Goal: Information Seeking & Learning: Learn about a topic

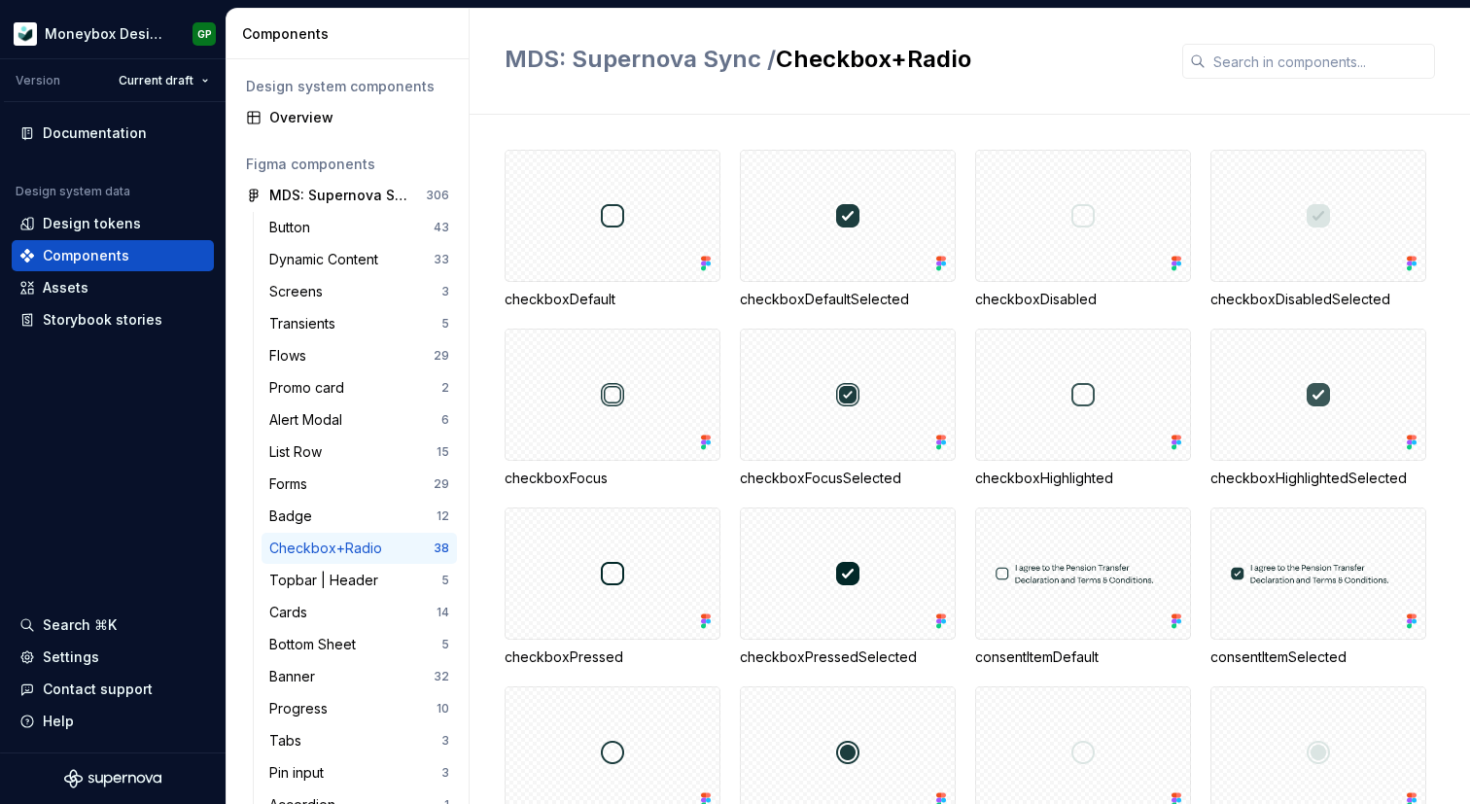
scroll to position [1090, 0]
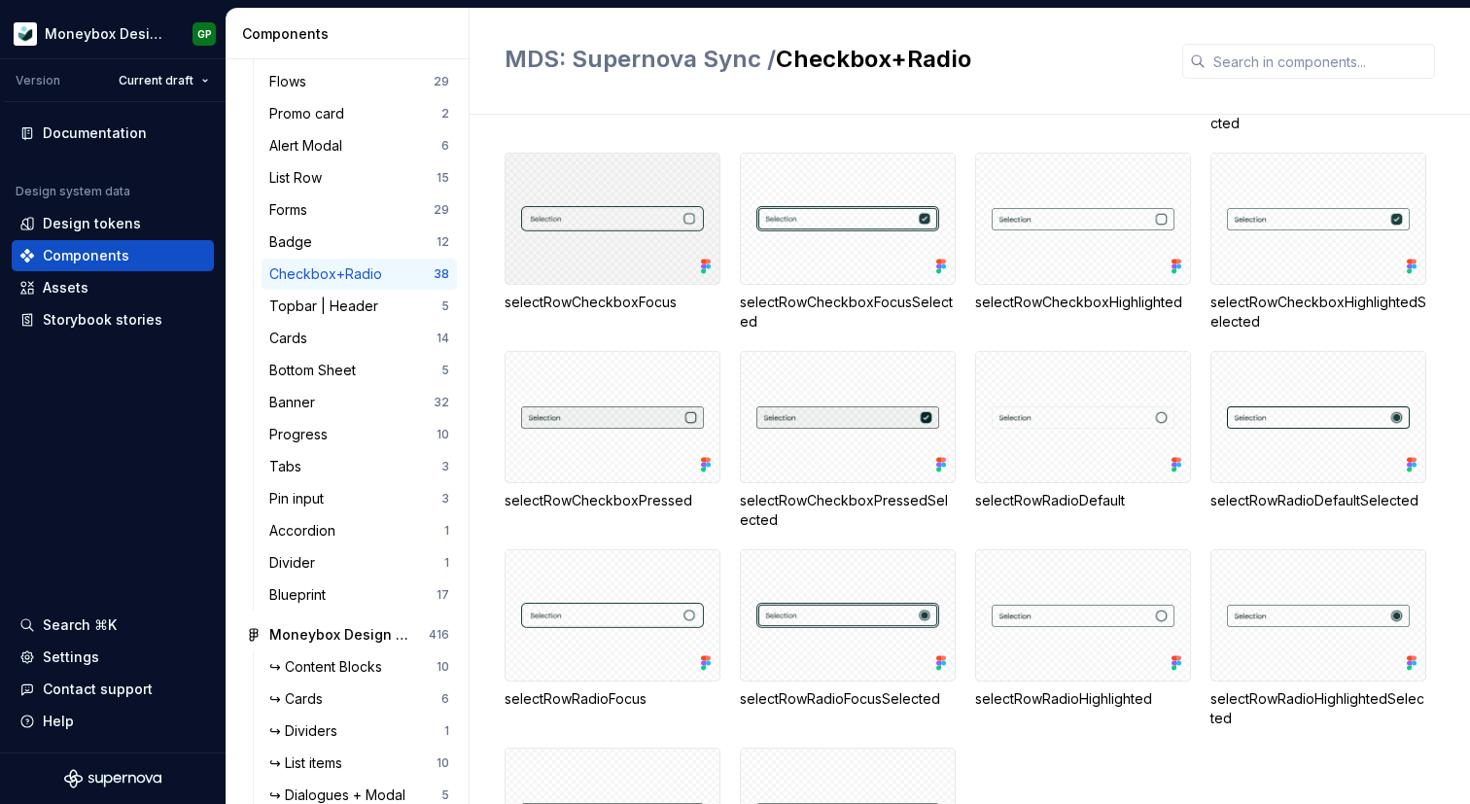
click at [607, 219] on div at bounding box center [613, 219] width 216 height 132
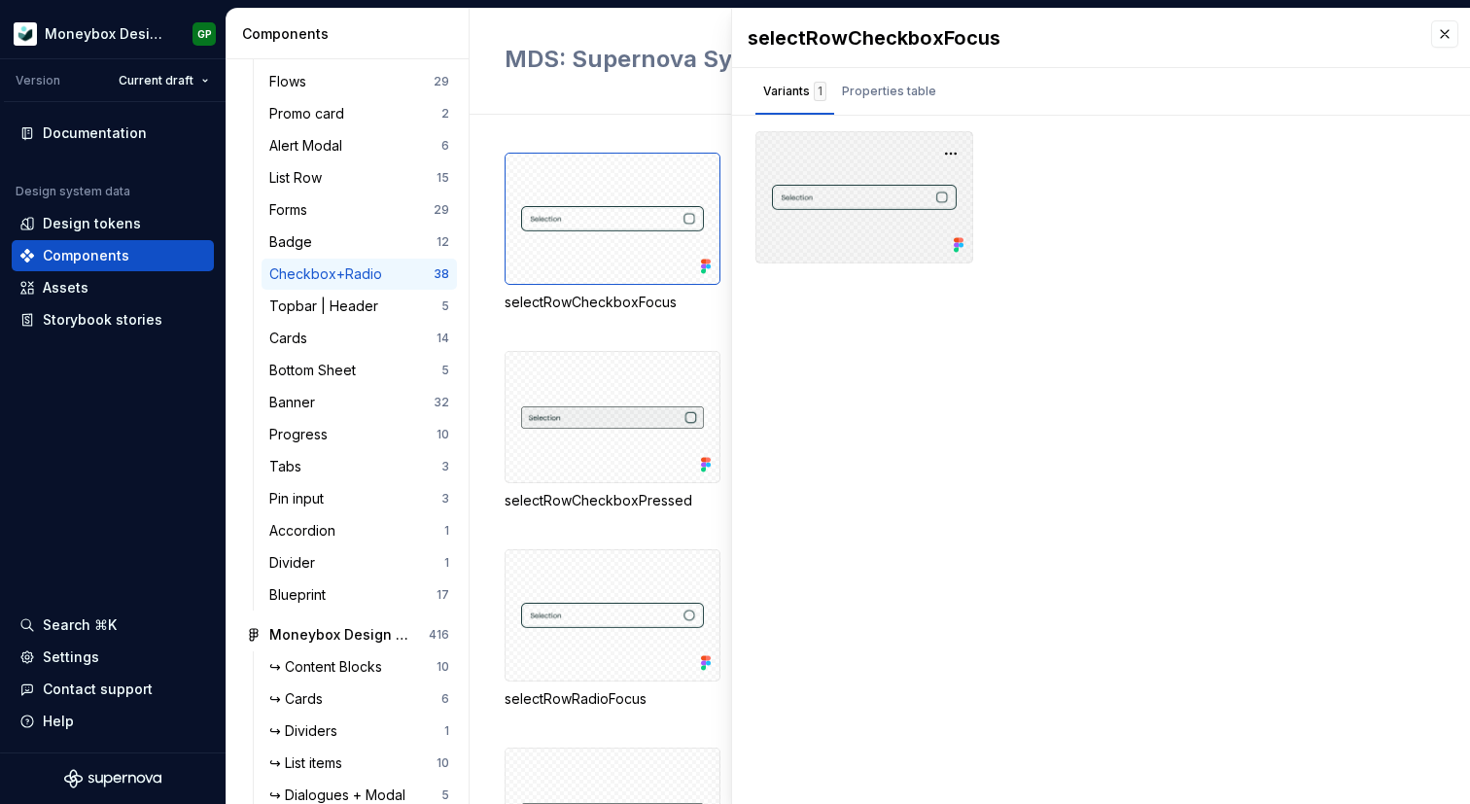
click at [859, 198] on div at bounding box center [864, 197] width 218 height 132
click at [883, 86] on div "Properties table" at bounding box center [889, 91] width 94 height 19
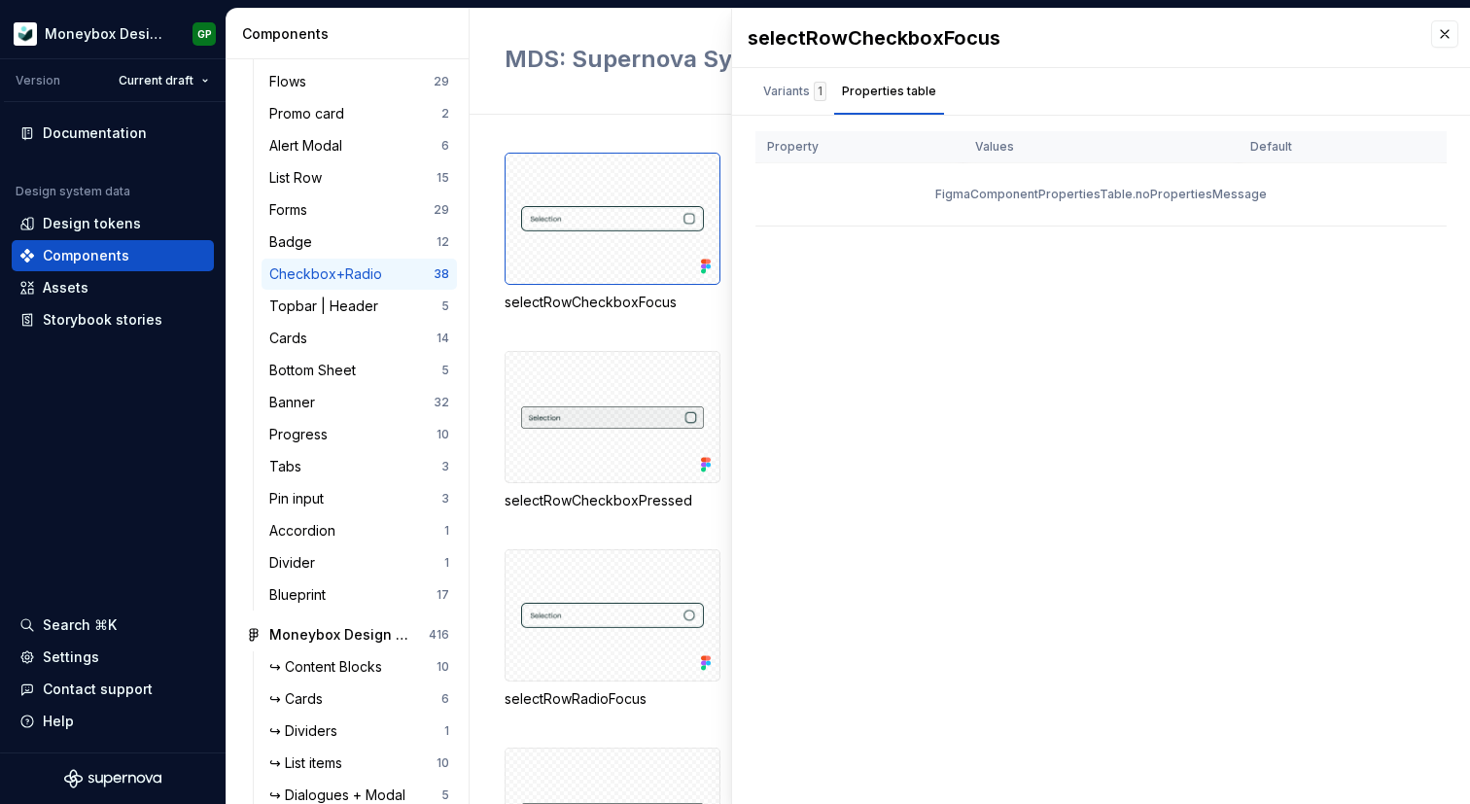
click at [1016, 197] on div "FigmaComponentPropertiesTable.noPropertiesMessage" at bounding box center [1100, 194] width 691 height 62
click at [751, 73] on div "Variants 1 Properties table" at bounding box center [849, 91] width 235 height 47
click at [765, 91] on div "Variants 1" at bounding box center [794, 91] width 63 height 19
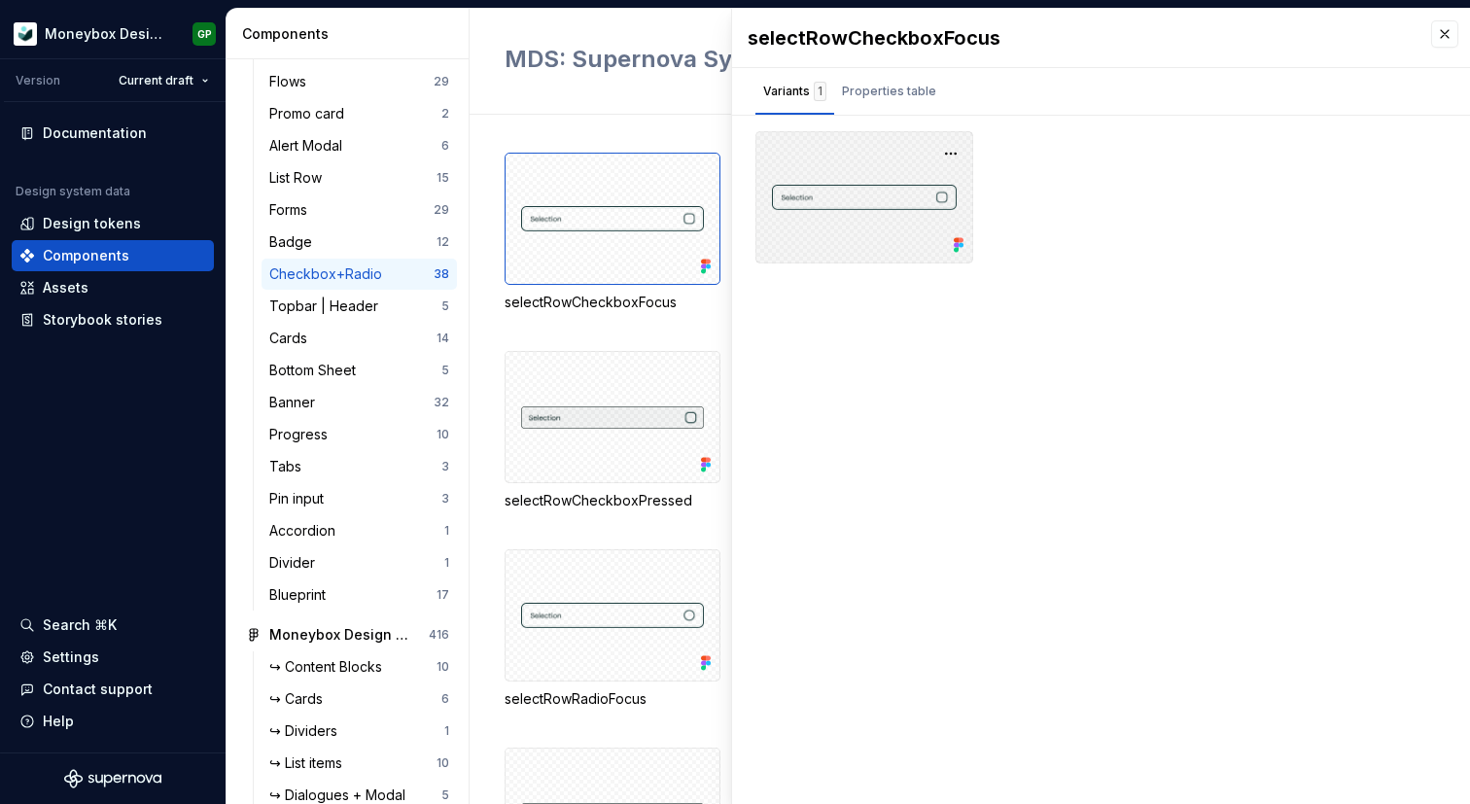
click at [845, 226] on div at bounding box center [864, 197] width 218 height 132
click at [963, 138] on div at bounding box center [864, 197] width 218 height 132
click at [956, 143] on button "button" at bounding box center [950, 153] width 27 height 27
click at [904, 184] on div "Open in [GEOGRAPHIC_DATA]" at bounding box center [888, 211] width 126 height 58
